Goal: Information Seeking & Learning: Find specific fact

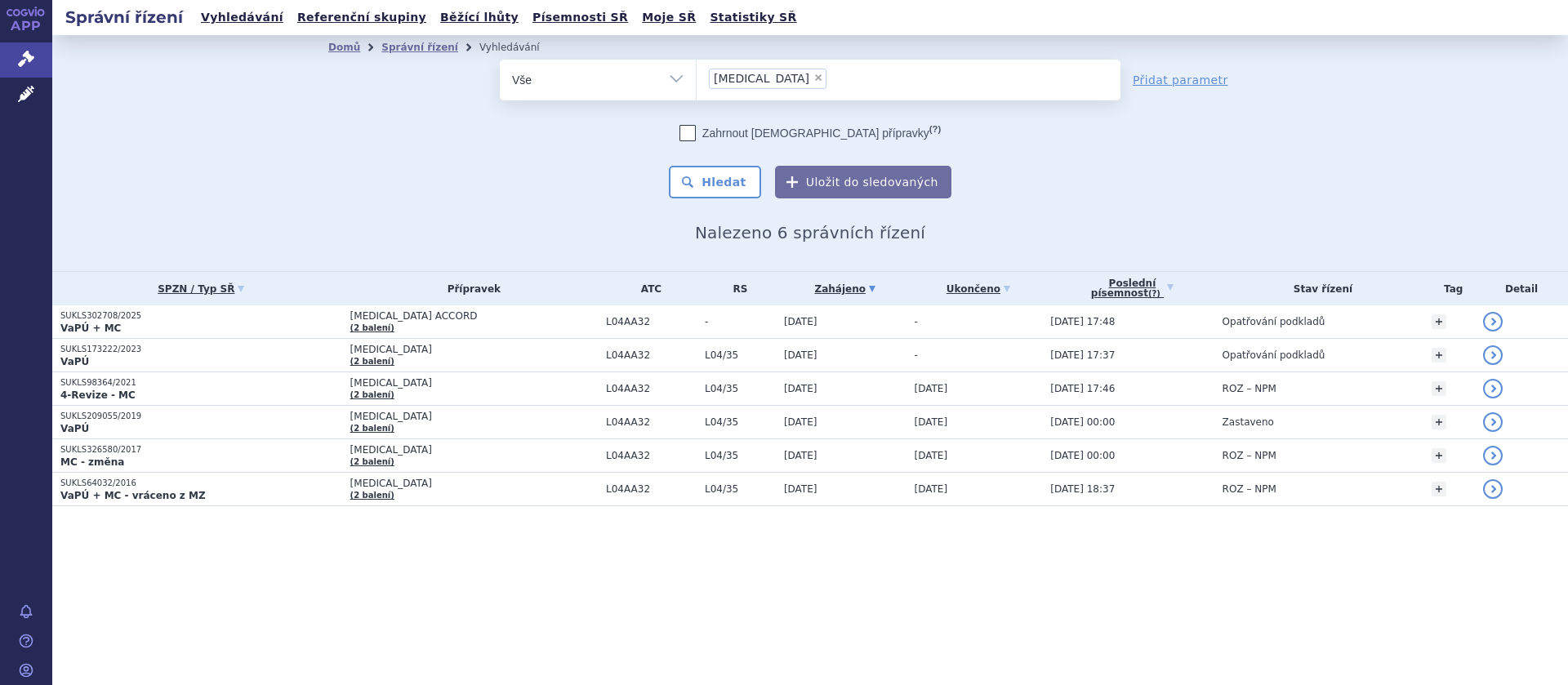
click at [813, 73] on span "×" at bounding box center [818, 77] width 10 height 10
click at [697, 73] on select "apremilast" at bounding box center [696, 79] width 1 height 41
select select
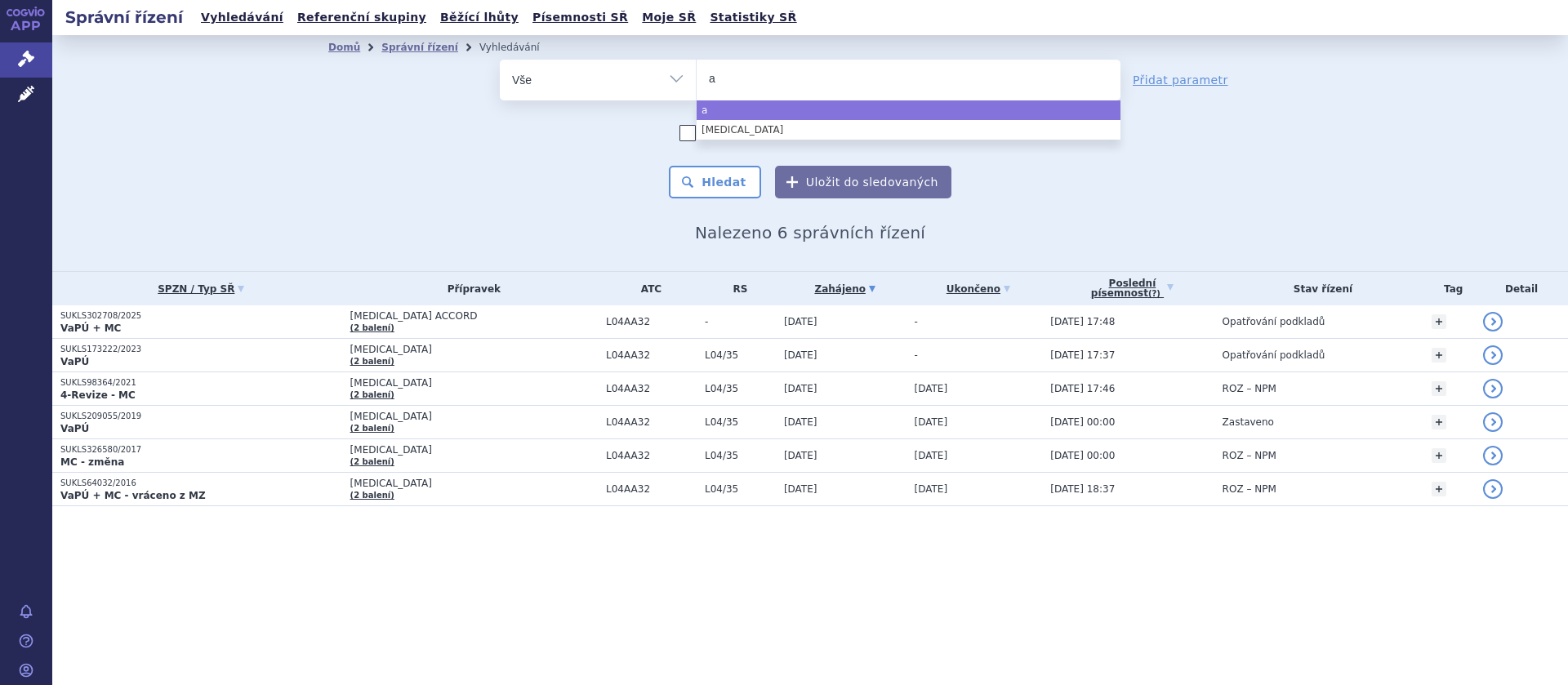
type input "af"
type input "afli"
type input "aflibe"
type input "afliber"
type input "afliberc"
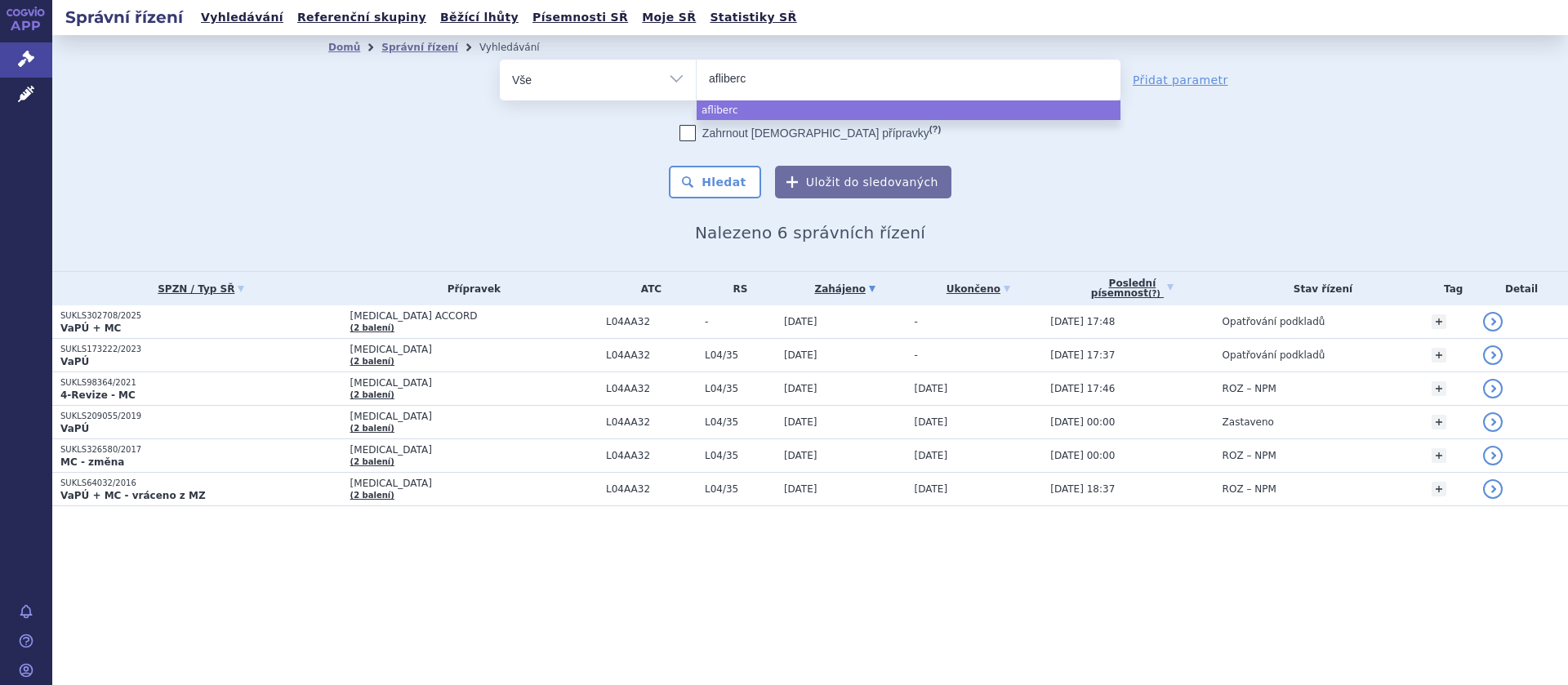
type input "afliberce"
type input "aflibercep"
type input "[MEDICAL_DATA]"
select select "[MEDICAL_DATA]"
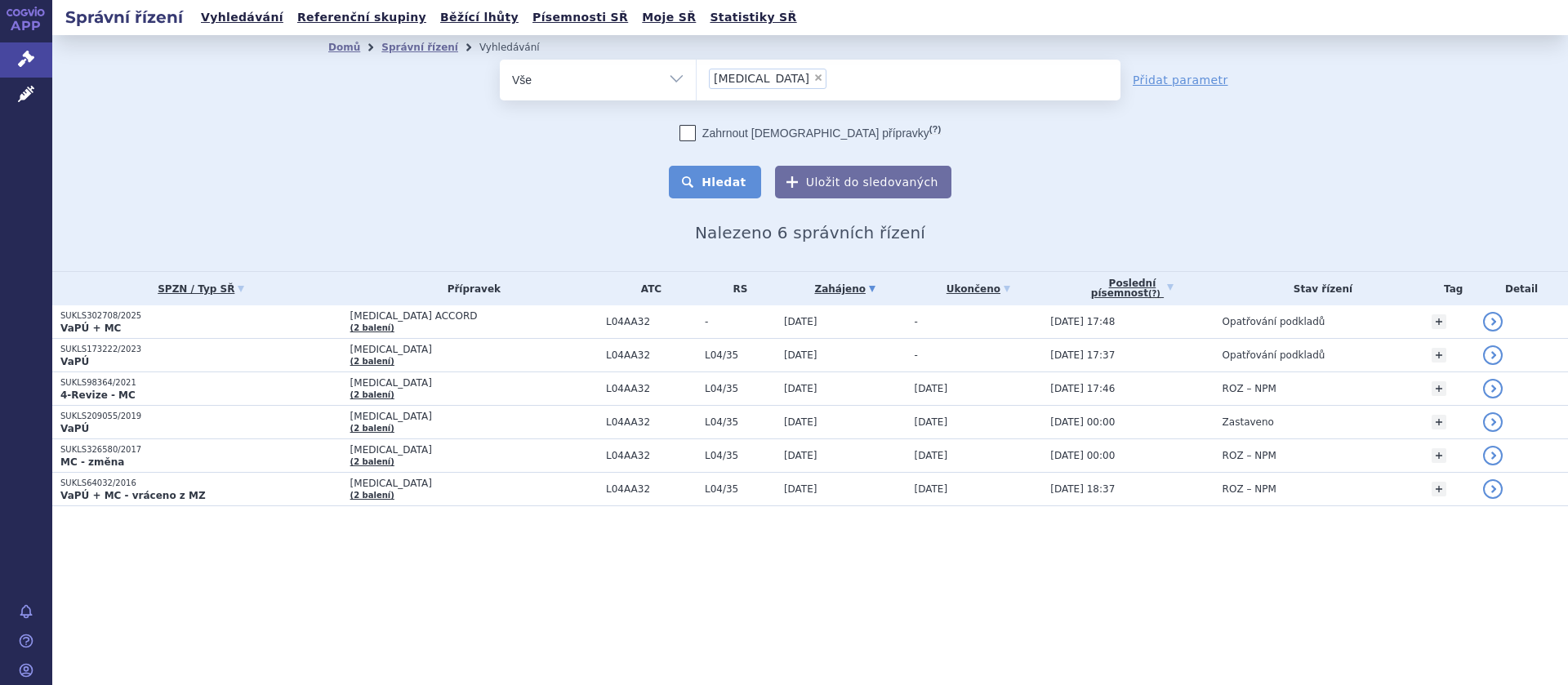
click at [737, 176] on button "Hledat" at bounding box center [714, 182] width 92 height 32
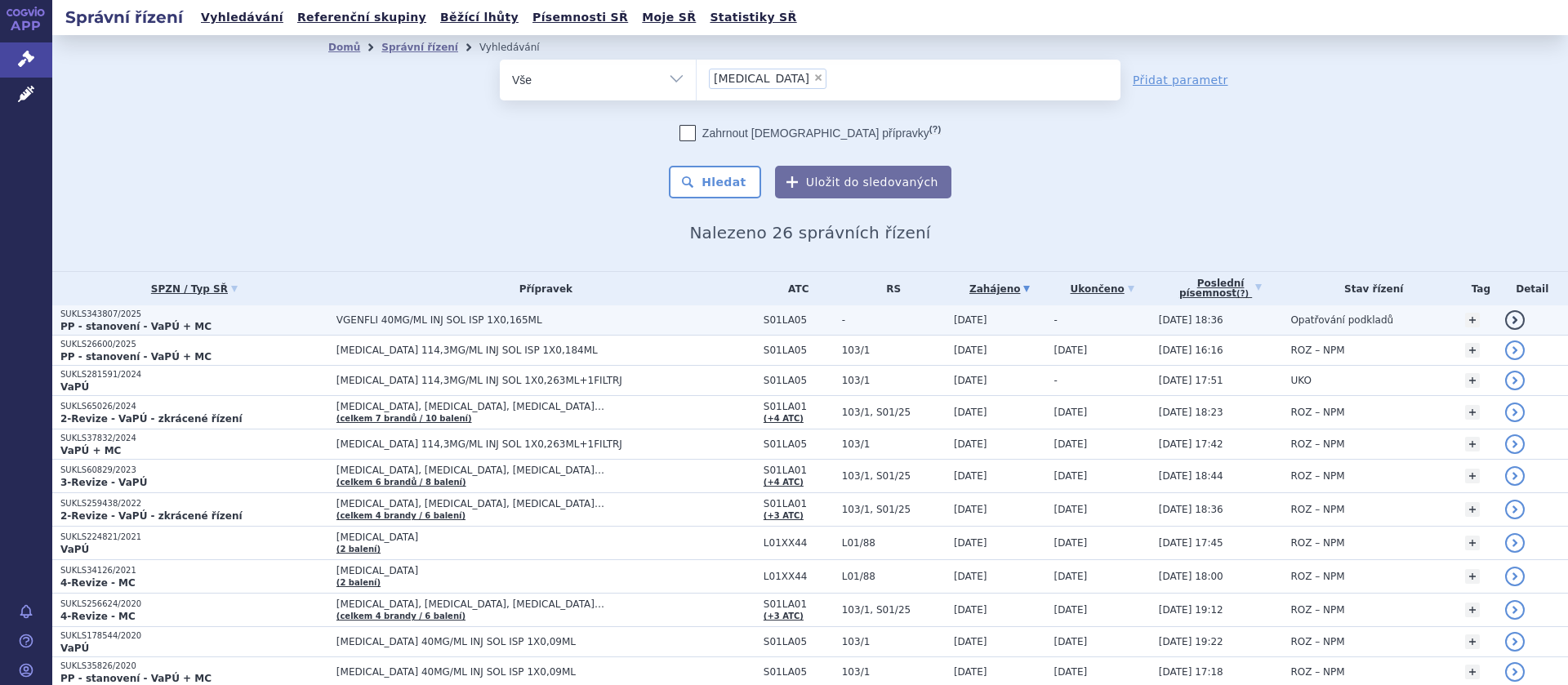
click at [436, 323] on span "VGENFLI 40MG/ML INJ SOL ISP 1X0,165ML" at bounding box center [540, 320] width 408 height 11
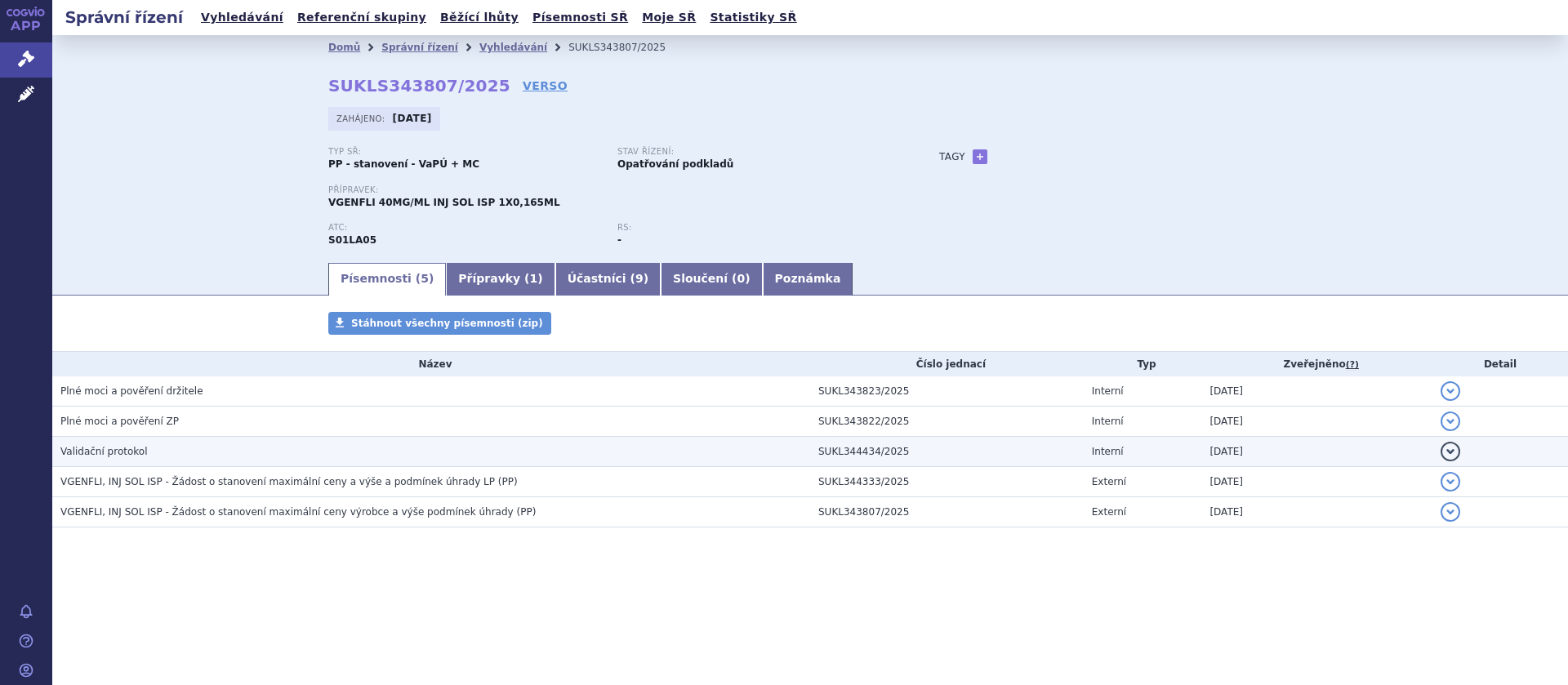
click at [129, 450] on span "Validační protokol" at bounding box center [104, 451] width 88 height 11
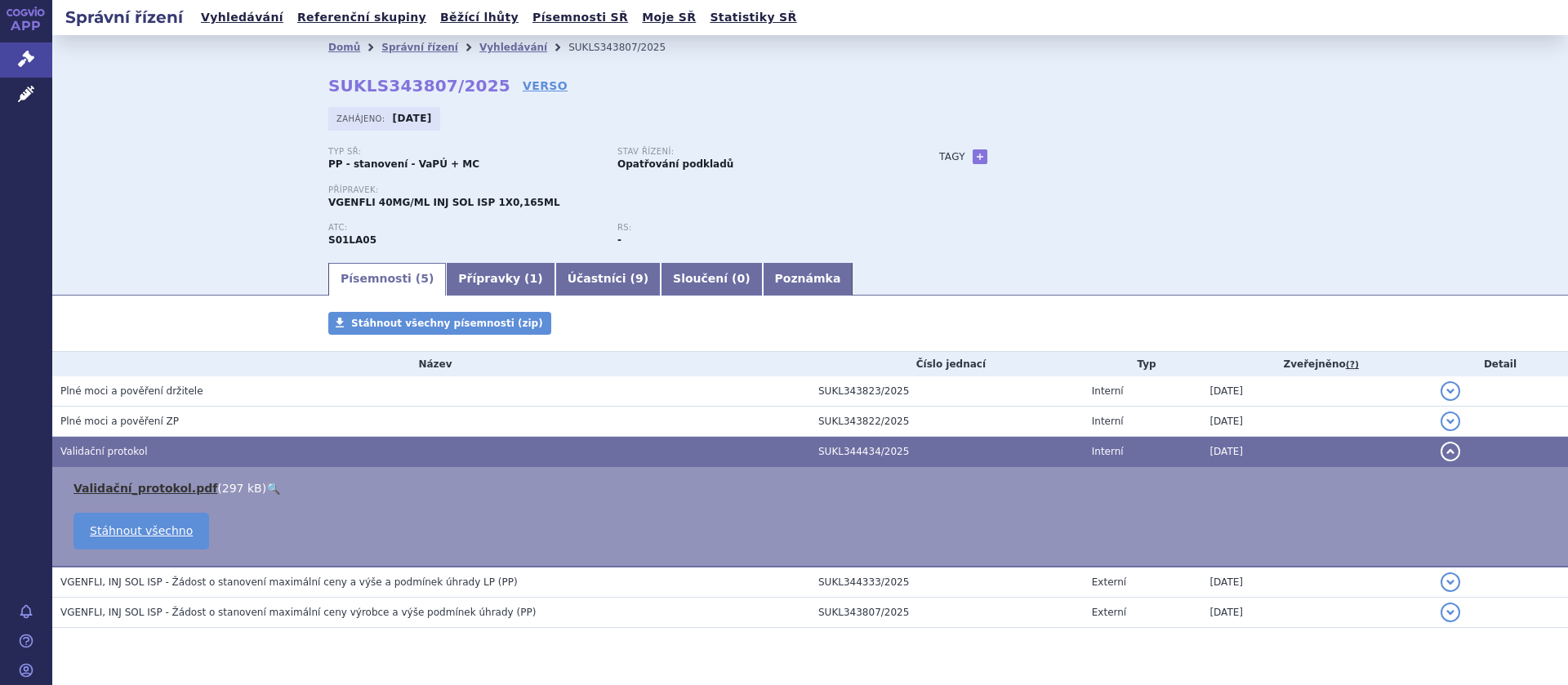
click at [167, 491] on link "Validační_protokol.pdf" at bounding box center [145, 488] width 144 height 13
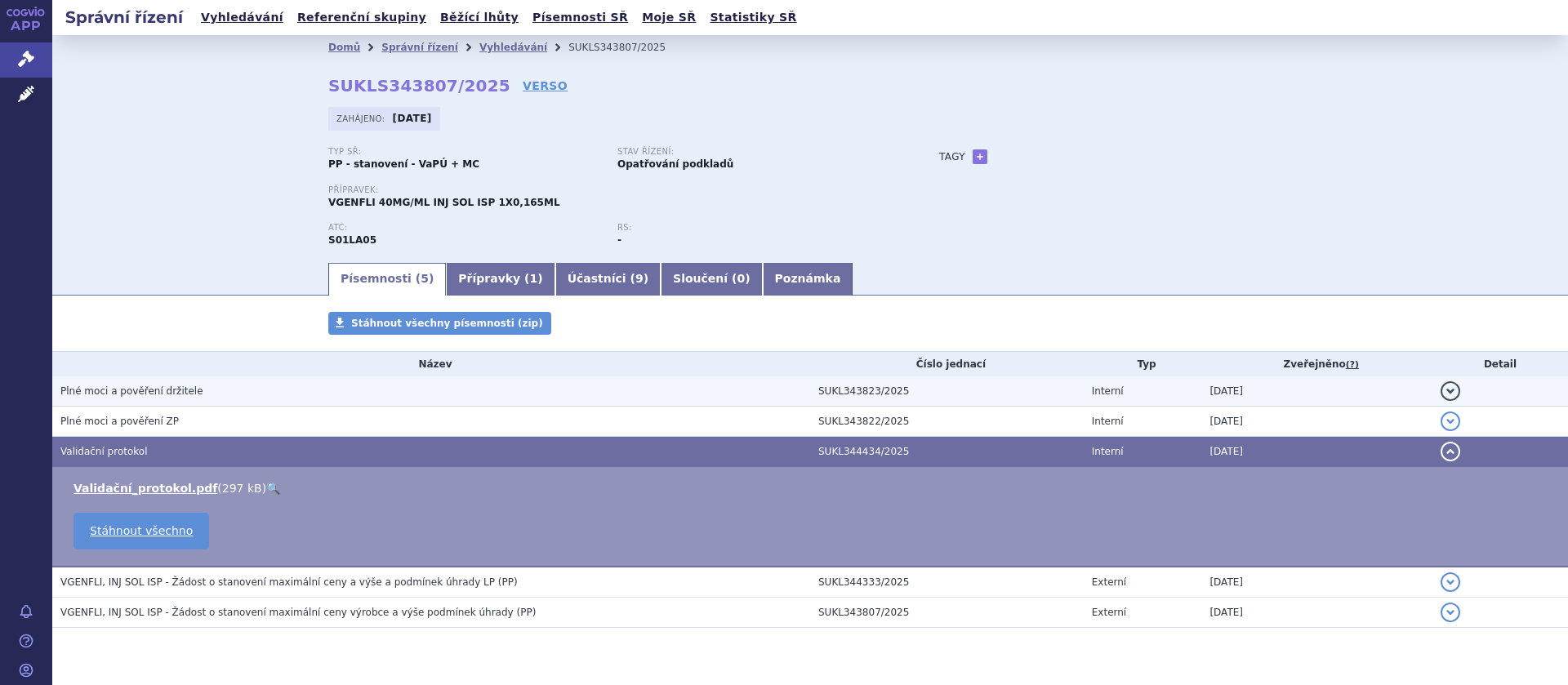
click at [145, 393] on span "Plné moci a pověření držitele" at bounding box center [131, 391] width 143 height 11
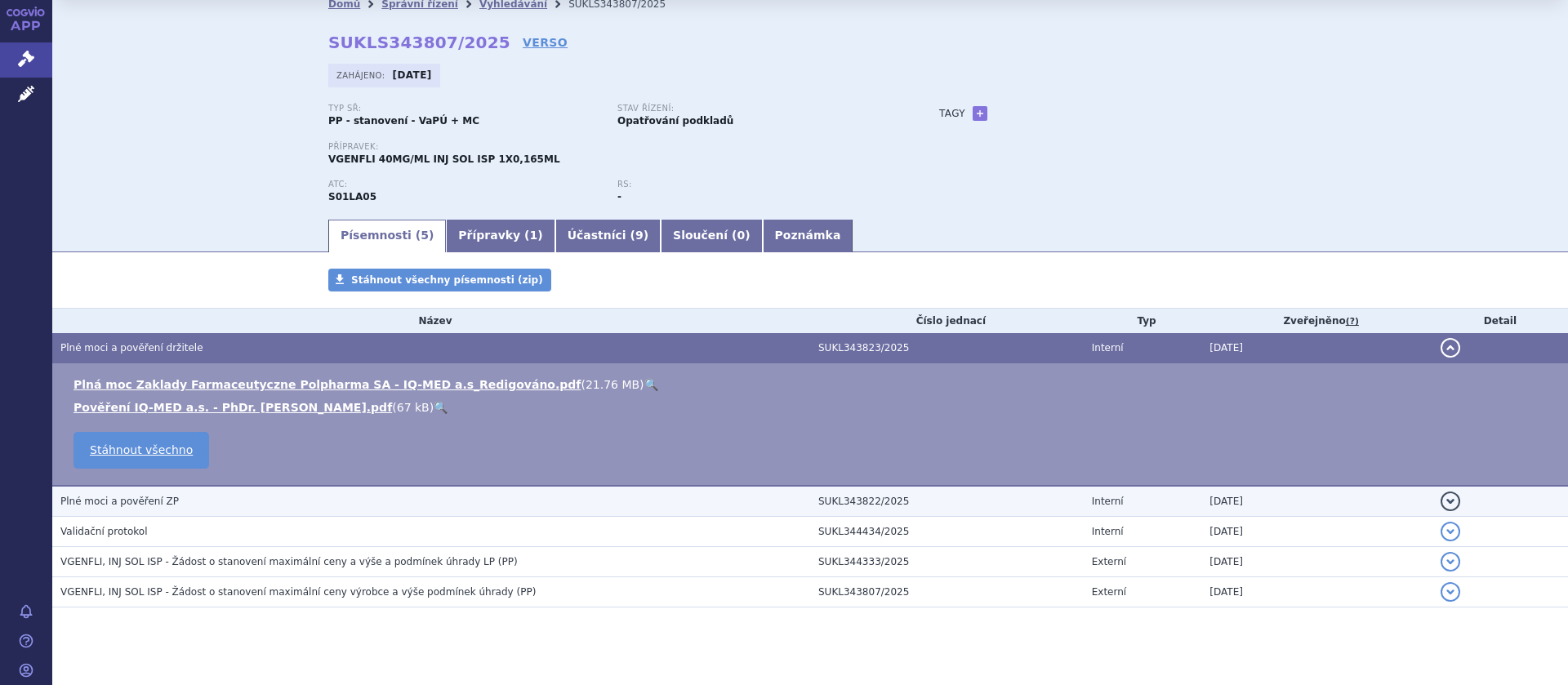
scroll to position [65, 0]
